Goal: Information Seeking & Learning: Learn about a topic

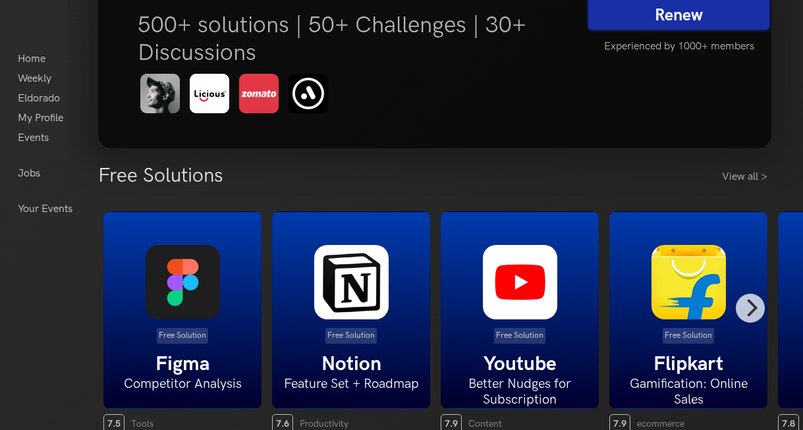
scroll to position [205, 0]
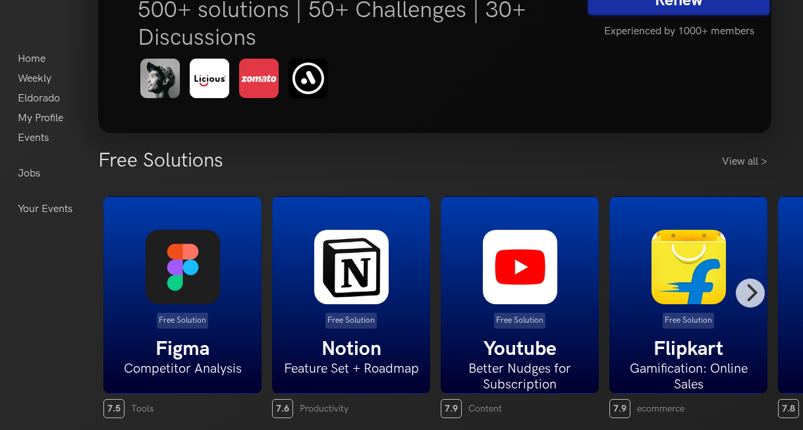
click at [511, 304] on img at bounding box center [520, 267] width 74 height 74
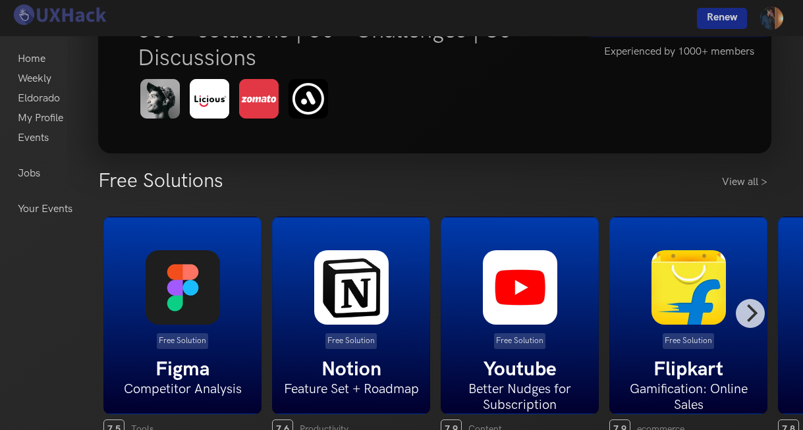
scroll to position [181, 0]
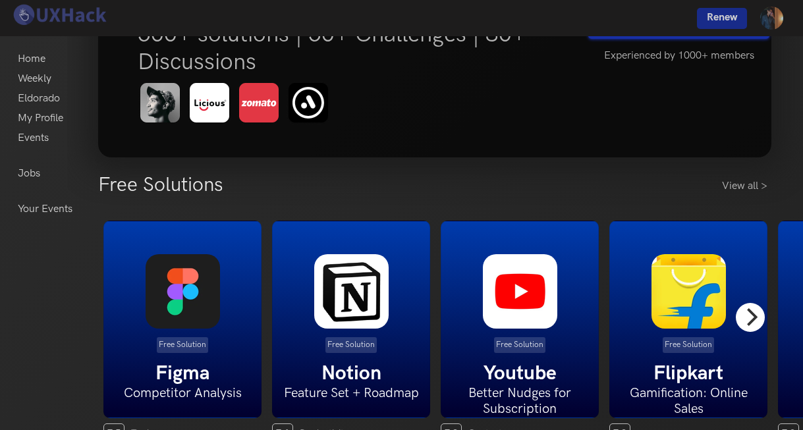
click at [752, 319] on icon "Next" at bounding box center [752, 316] width 11 height 17
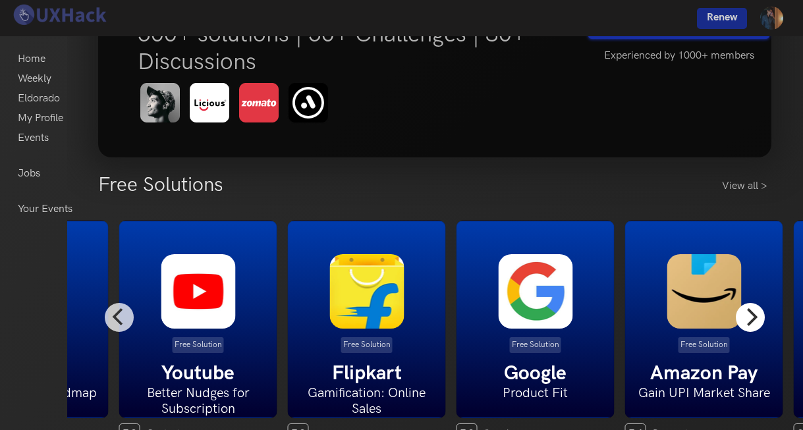
click at [752, 320] on icon "Next" at bounding box center [752, 316] width 11 height 17
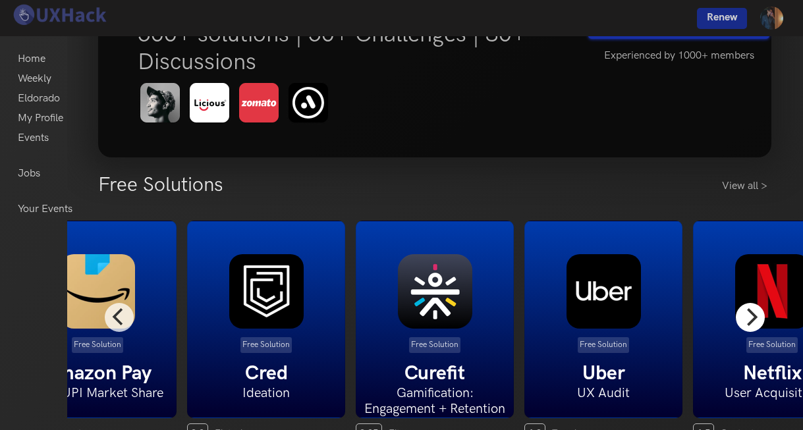
click at [749, 318] on icon "Next" at bounding box center [750, 316] width 17 height 17
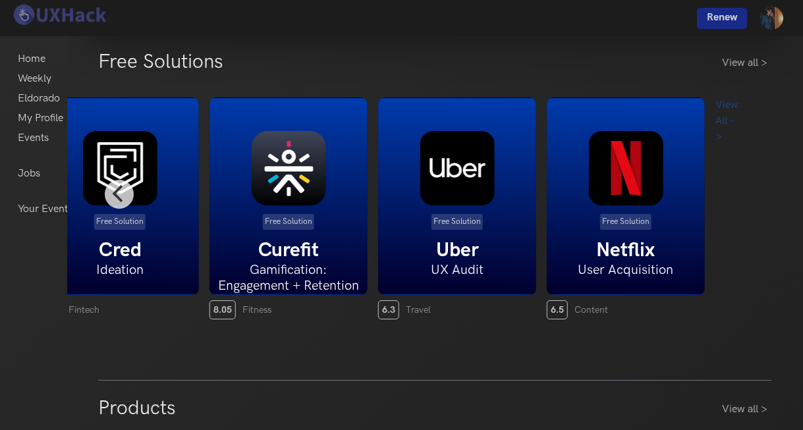
scroll to position [292, 0]
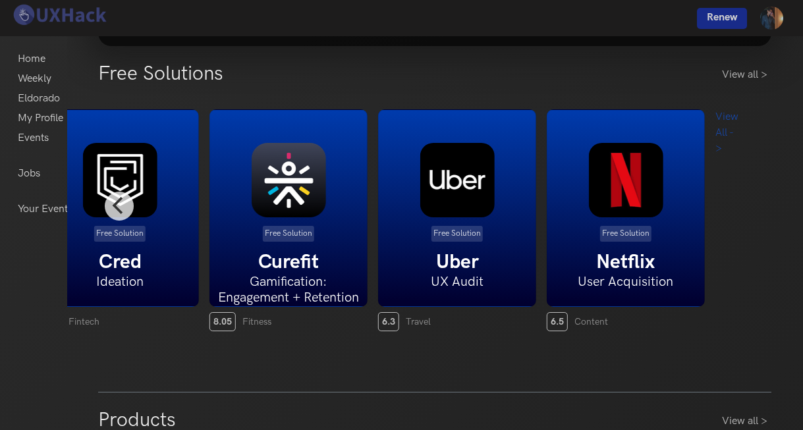
click at [605, 253] on h5 "Netflix" at bounding box center [626, 262] width 157 height 24
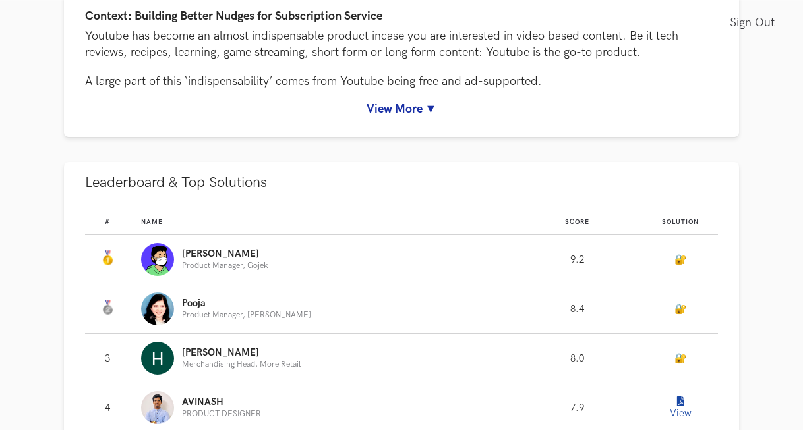
scroll to position [572, 0]
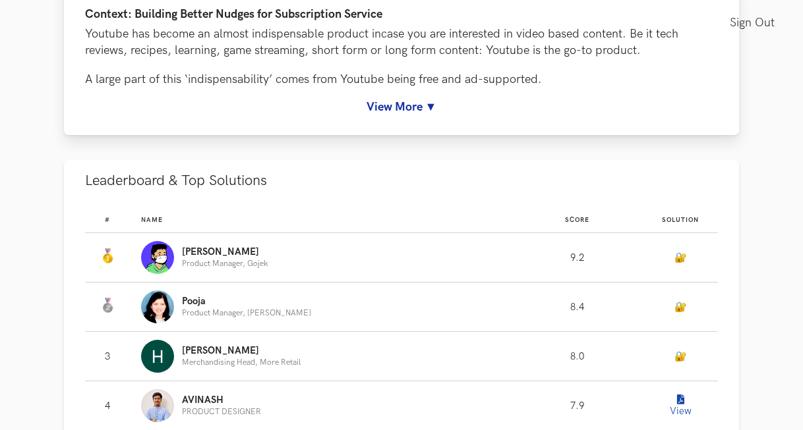
click at [375, 104] on link "View More ▼" at bounding box center [401, 107] width 633 height 14
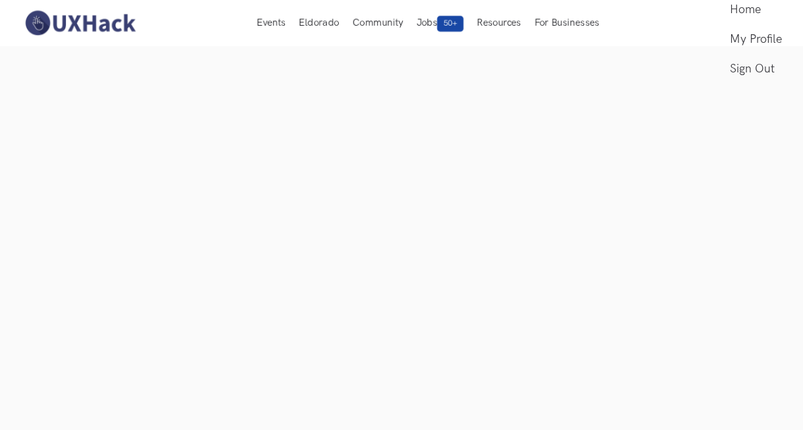
scroll to position [90, 0]
